Goal: Task Accomplishment & Management: Manage account settings

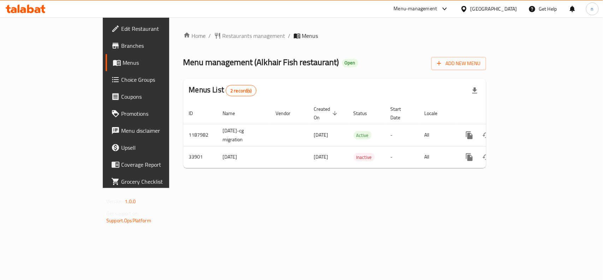
click at [195, 55] on span "Menu management ( Alkhair Fish restaurant )" at bounding box center [261, 62] width 156 height 16
click at [223, 39] on span "Restaurants management" at bounding box center [254, 35] width 63 height 8
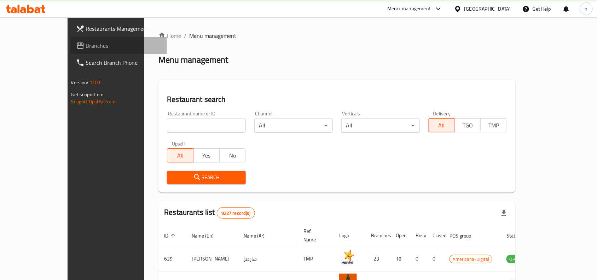
click at [86, 41] on span "Branches" at bounding box center [124, 45] width 76 height 8
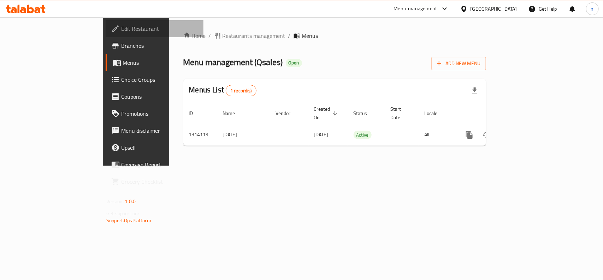
click at [106, 34] on link "Edit Restaurant" at bounding box center [155, 28] width 98 height 17
